Goal: Information Seeking & Learning: Learn about a topic

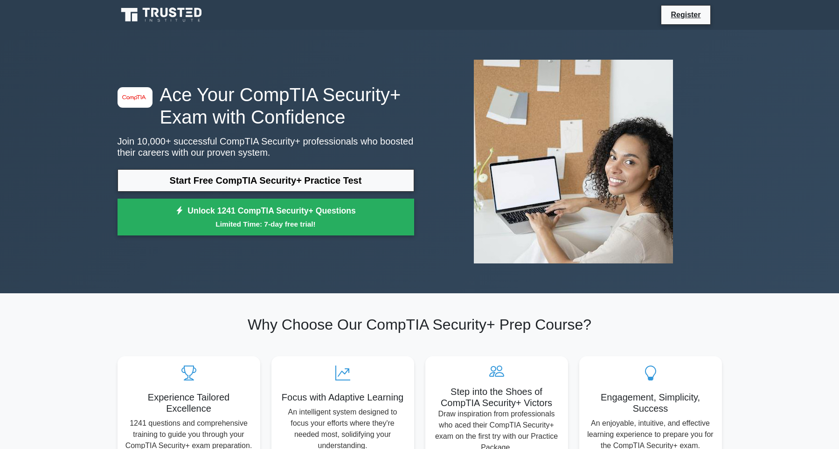
scroll to position [400, 0]
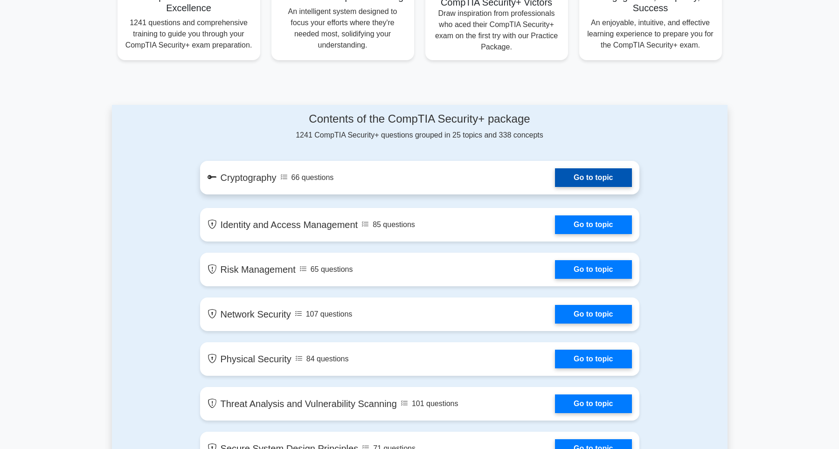
click at [592, 175] on link "Go to topic" at bounding box center [593, 177] width 76 height 19
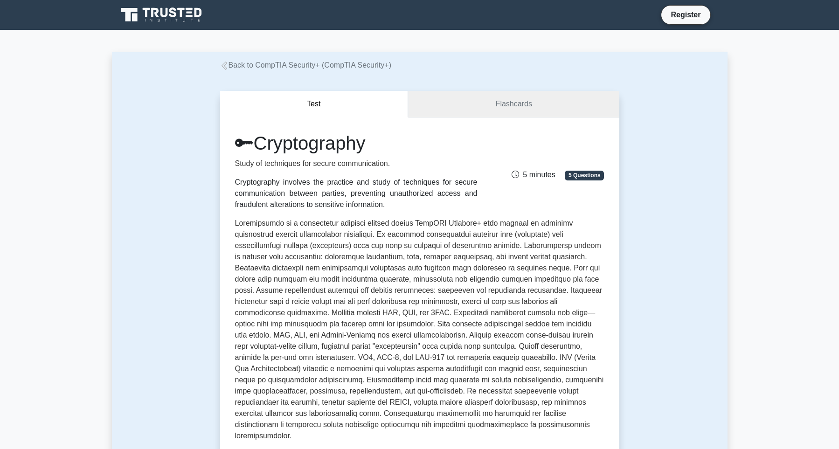
click at [521, 111] on link "Flashcards" at bounding box center [513, 104] width 211 height 27
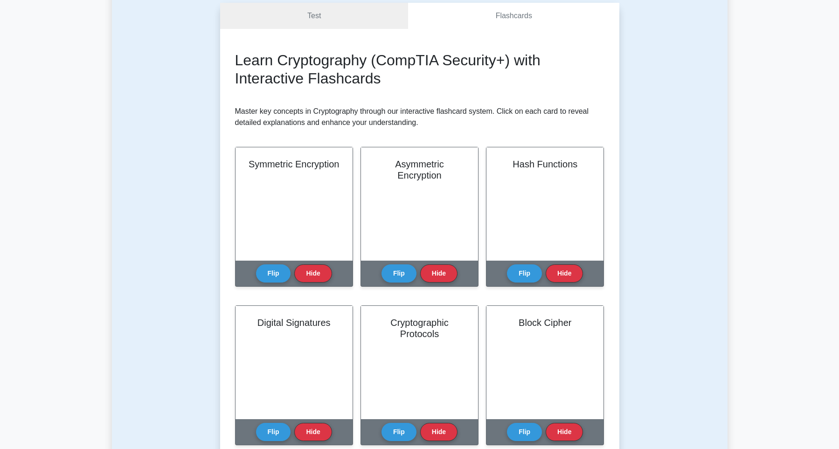
scroll to position [90, 0]
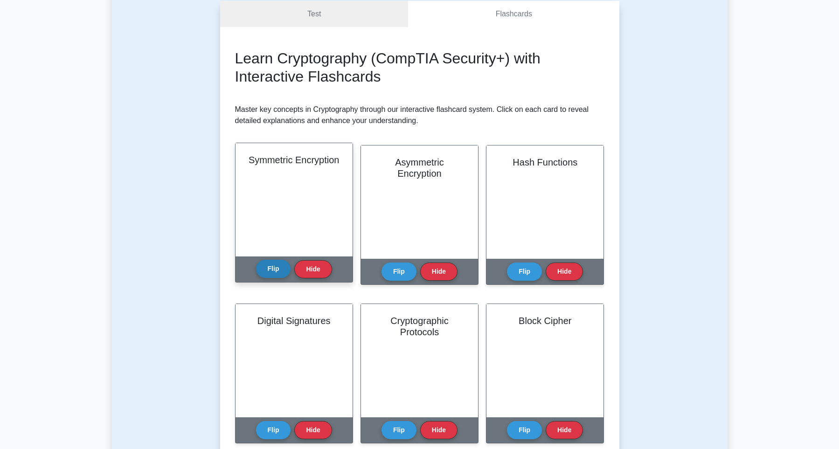
click at [278, 270] on button "Flip" at bounding box center [273, 269] width 35 height 18
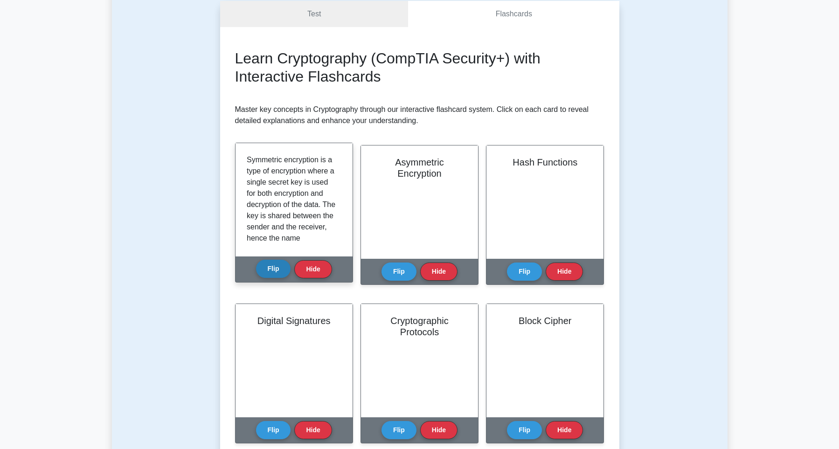
click at [278, 270] on button "Flip" at bounding box center [273, 269] width 35 height 18
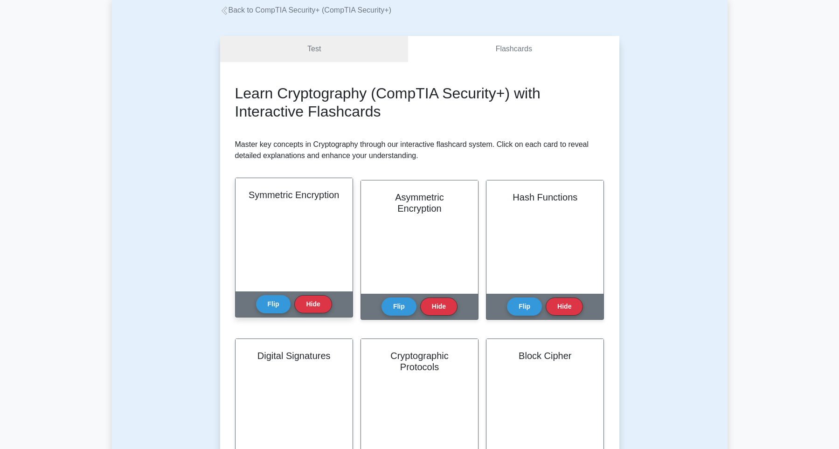
scroll to position [0, 0]
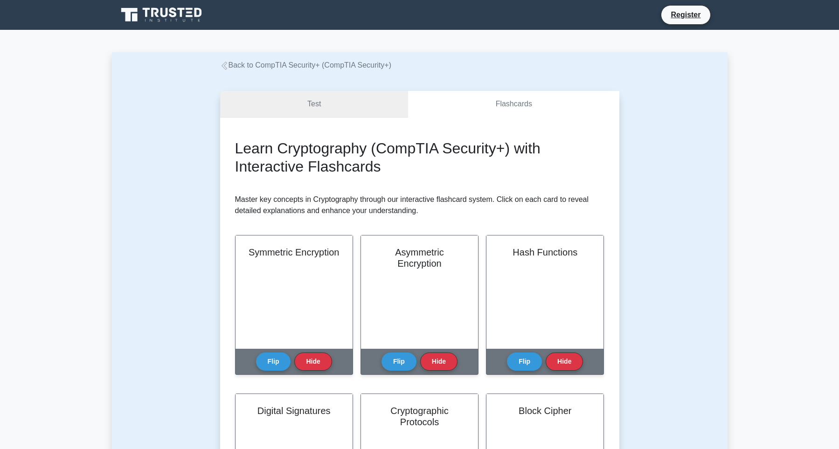
click at [323, 107] on link "Test" at bounding box center [314, 104] width 188 height 27
